Goal: Transaction & Acquisition: Download file/media

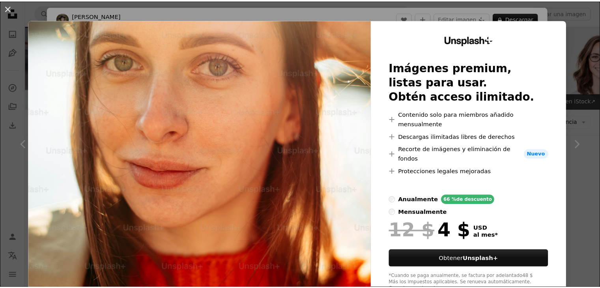
scroll to position [789, 0]
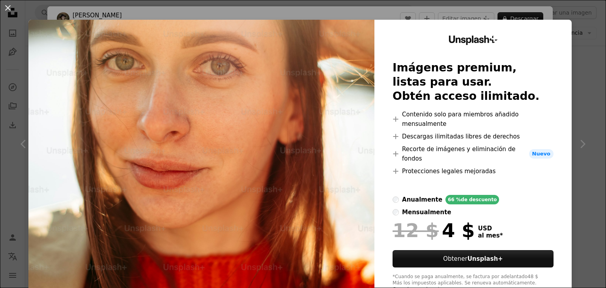
click at [577, 30] on div "An X shape Unsplash+ Imágenes premium, listas para usar. Obtén acceso ilimitado…" at bounding box center [303, 144] width 606 height 288
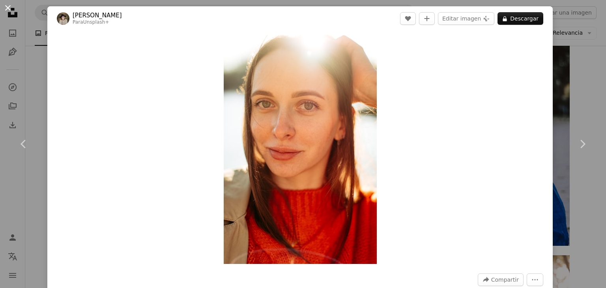
click at [8, 11] on button "An X shape" at bounding box center [7, 7] width 9 height 9
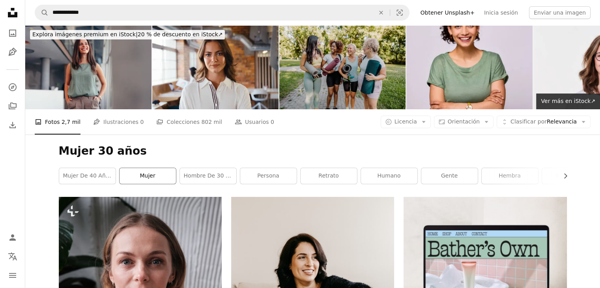
click at [127, 173] on link "mujer" at bounding box center [147, 176] width 56 height 16
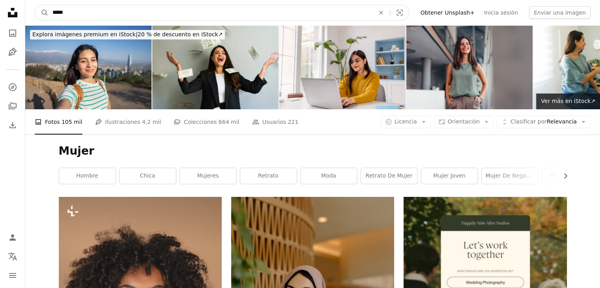
drag, startPoint x: 75, startPoint y: 9, endPoint x: 30, endPoint y: 13, distance: 45.1
click at [30, 13] on nav "A magnifying glass ***** An X shape Visual search Filters Obtener Unsplash+ Ini…" at bounding box center [312, 12] width 574 height 25
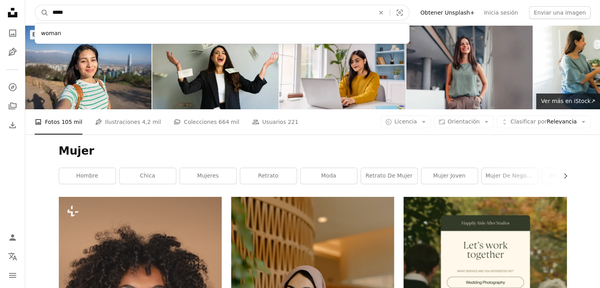
type input "*****"
click at [35, 5] on button "A magnifying glass" at bounding box center [41, 12] width 13 height 15
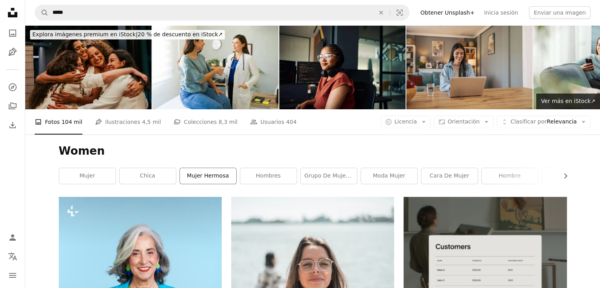
click at [213, 179] on link "mujer hermosa" at bounding box center [208, 176] width 56 height 16
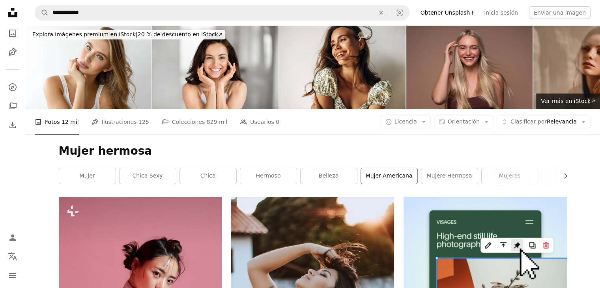
click at [385, 175] on link "Mujer americana" at bounding box center [389, 176] width 56 height 16
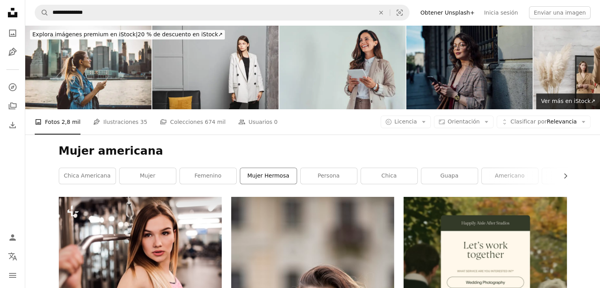
click at [274, 177] on link "mujer hermosa" at bounding box center [268, 176] width 56 height 16
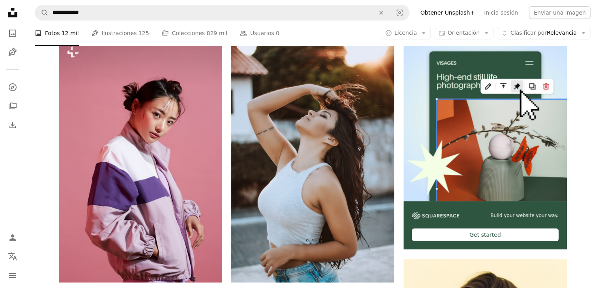
scroll to position [39, 0]
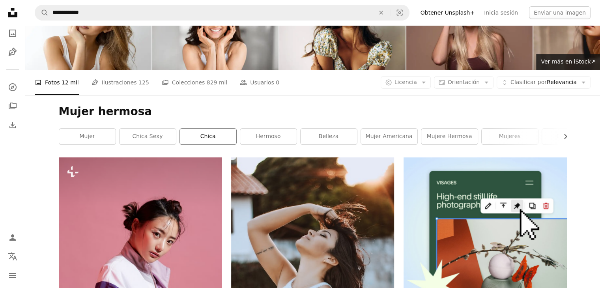
click at [225, 136] on link "chica" at bounding box center [208, 137] width 56 height 16
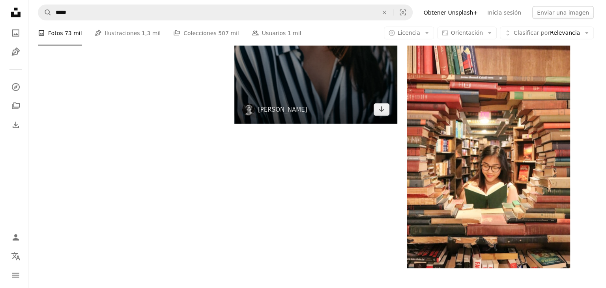
scroll to position [1656, 0]
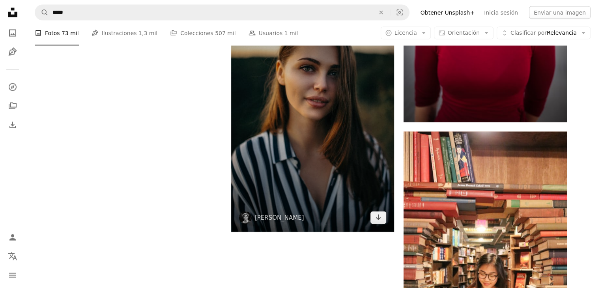
click at [327, 156] on img at bounding box center [312, 110] width 163 height 244
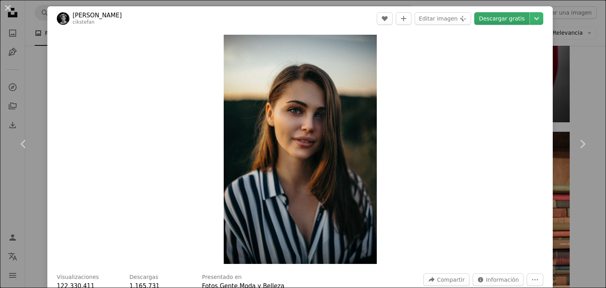
click at [500, 20] on link "Descargar gratis" at bounding box center [501, 18] width 55 height 13
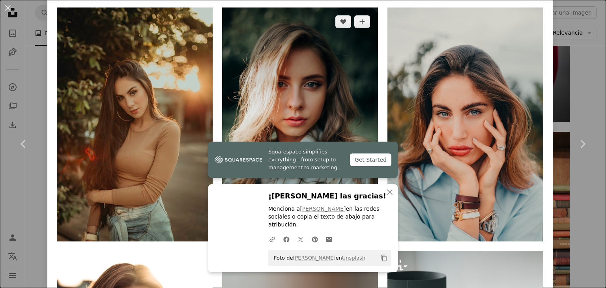
scroll to position [513, 0]
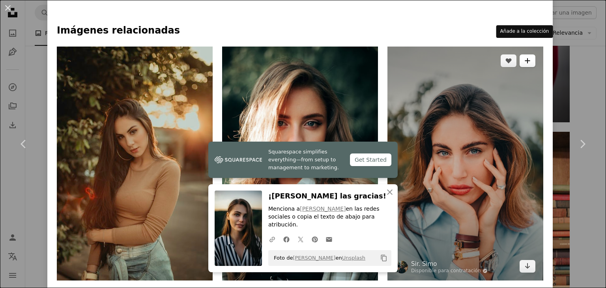
click at [519, 54] on button "A plus sign" at bounding box center [527, 60] width 16 height 13
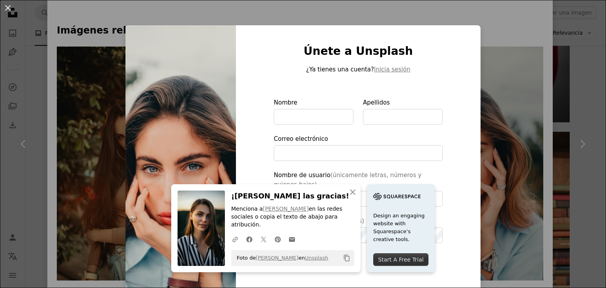
click at [473, 9] on div "An X shape An X shape Cerrar ¡[PERSON_NAME] las gracias! Menciona a [PERSON_NAM…" at bounding box center [303, 144] width 606 height 288
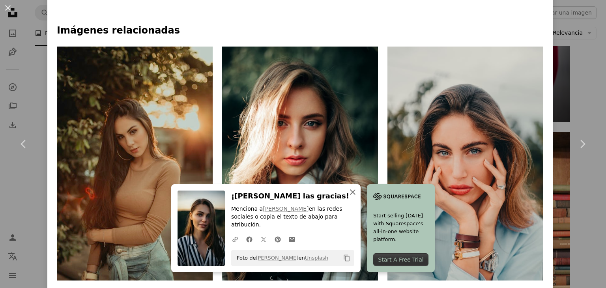
click at [352, 197] on icon "An X shape" at bounding box center [352, 191] width 9 height 9
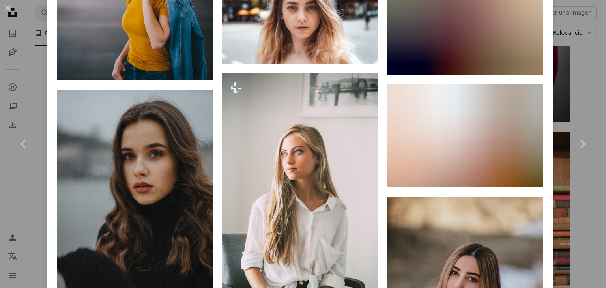
scroll to position [3233, 0]
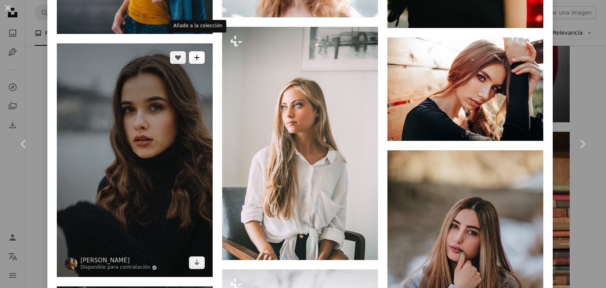
click at [198, 51] on button "A plus sign" at bounding box center [197, 57] width 16 height 13
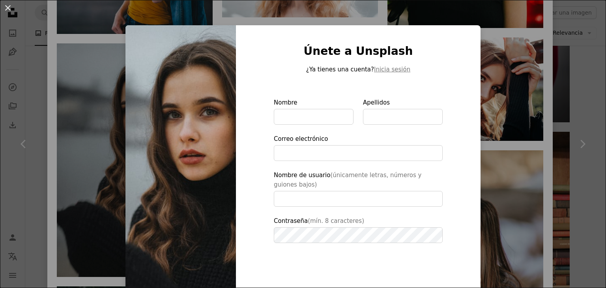
click at [546, 64] on div "An X shape Únete a Unsplash ¿Ya tienes una cuenta? Inicia sesión Nombre Apellid…" at bounding box center [303, 144] width 606 height 288
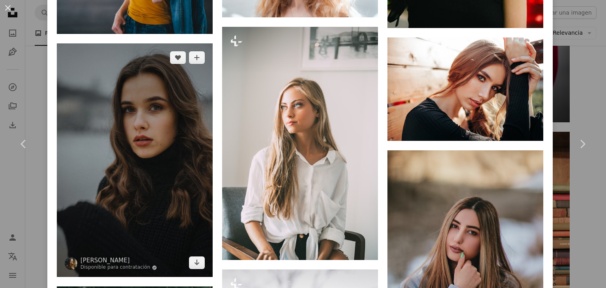
click at [126, 99] on img at bounding box center [135, 160] width 156 height 234
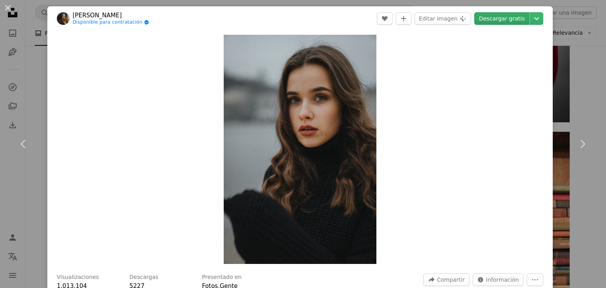
click at [501, 17] on link "Descargar gratis" at bounding box center [501, 18] width 55 height 13
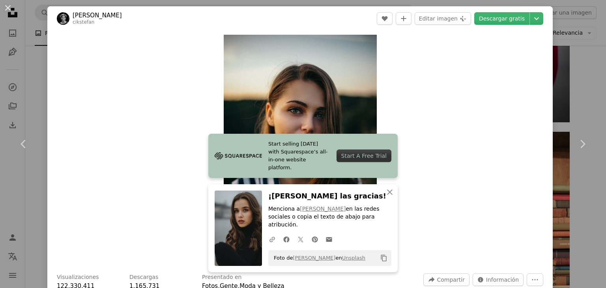
click at [446, 122] on div "Zoom in" at bounding box center [299, 149] width 505 height 237
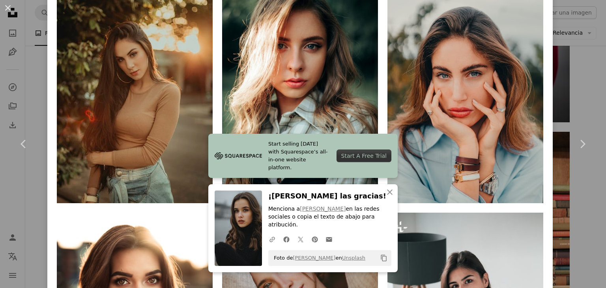
scroll to position [591, 0]
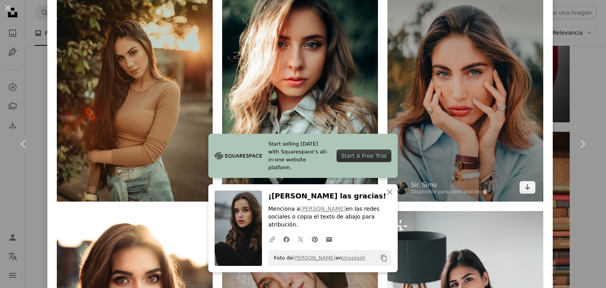
click at [459, 97] on img at bounding box center [465, 85] width 156 height 234
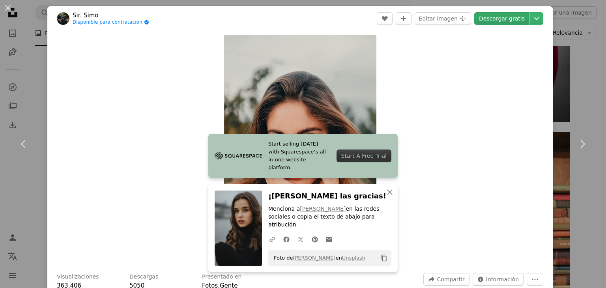
click at [498, 21] on link "Descargar gratis" at bounding box center [501, 18] width 55 height 13
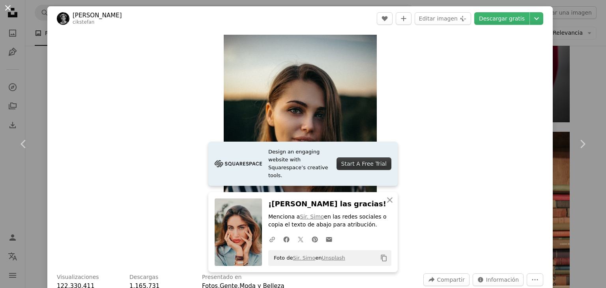
scroll to position [197, 0]
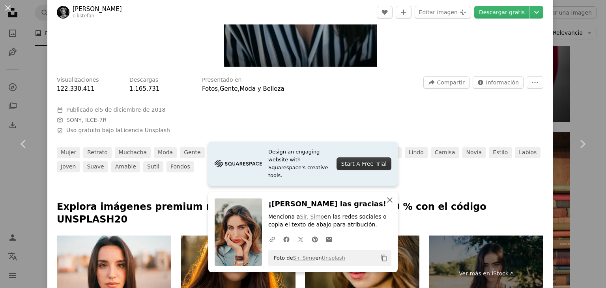
click at [385, 199] on icon "An X shape" at bounding box center [389, 199] width 9 height 9
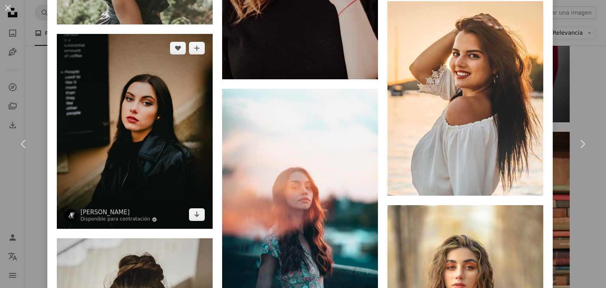
scroll to position [20364, 0]
